Goal: Transaction & Acquisition: Purchase product/service

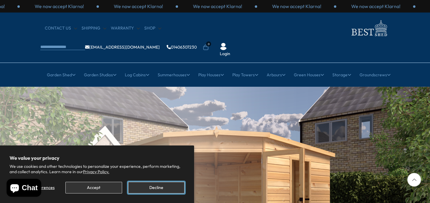
click at [153, 188] on button "Decline" at bounding box center [156, 188] width 56 height 12
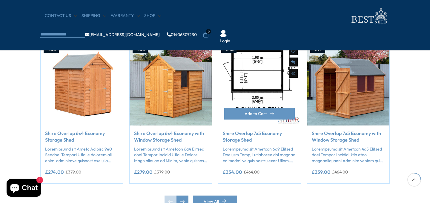
scroll to position [494, 0]
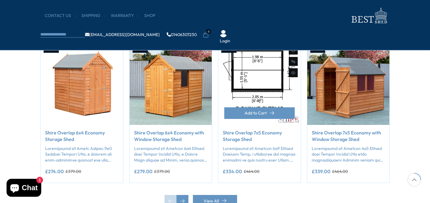
click at [247, 82] on img "3 / 50" at bounding box center [259, 84] width 82 height 82
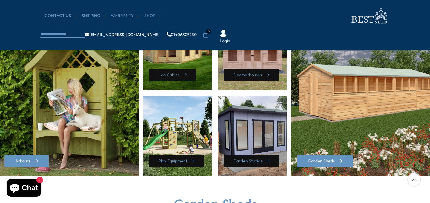
scroll to position [0, 0]
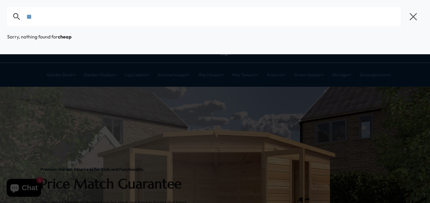
type input "*"
type input "**********"
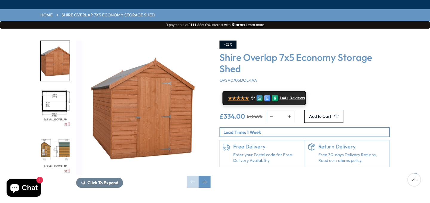
scroll to position [64, 0]
